Goal: Task Accomplishment & Management: Manage account settings

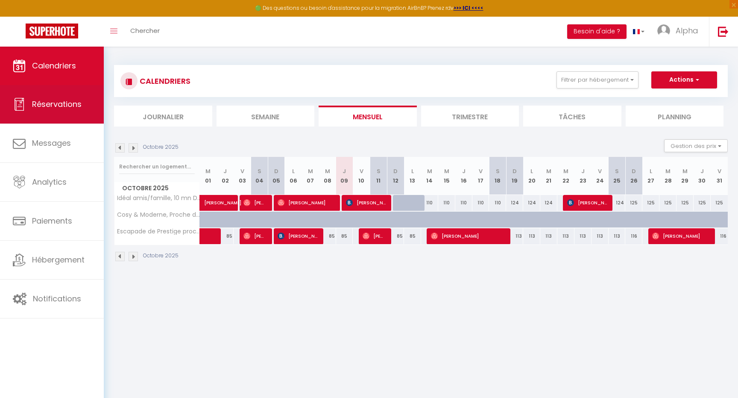
click at [64, 112] on link "Réservations" at bounding box center [52, 104] width 104 height 38
select select "not_cancelled"
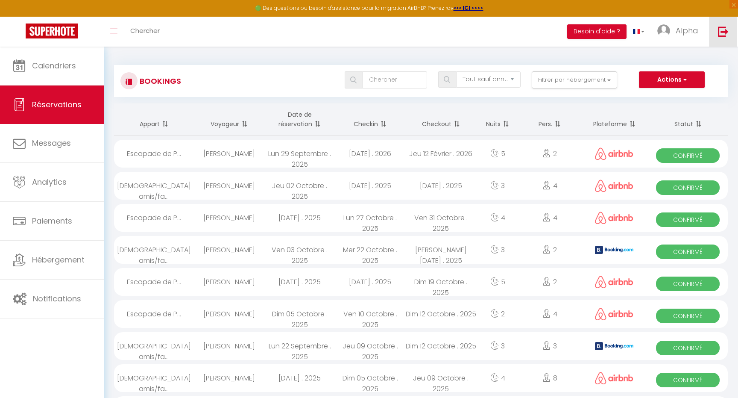
click at [727, 35] on img at bounding box center [723, 31] width 11 height 11
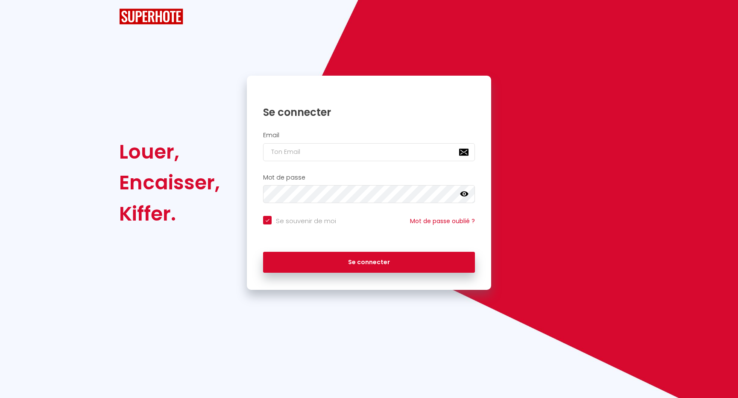
checkbox input "true"
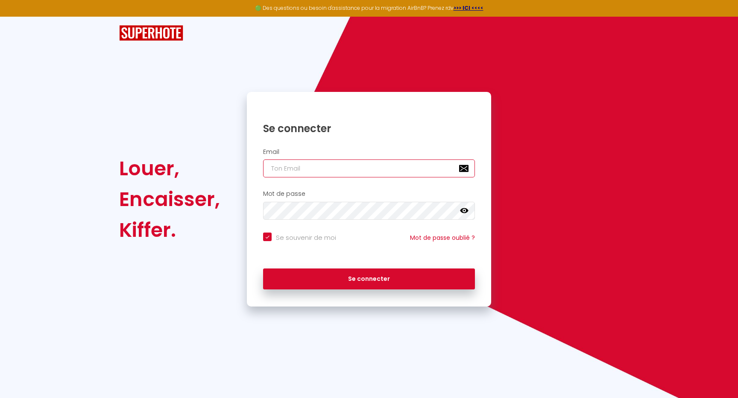
type input "[EMAIL_ADDRESS][DOMAIN_NAME]"
checkbox input "true"
